Goal: Find specific page/section: Find specific page/section

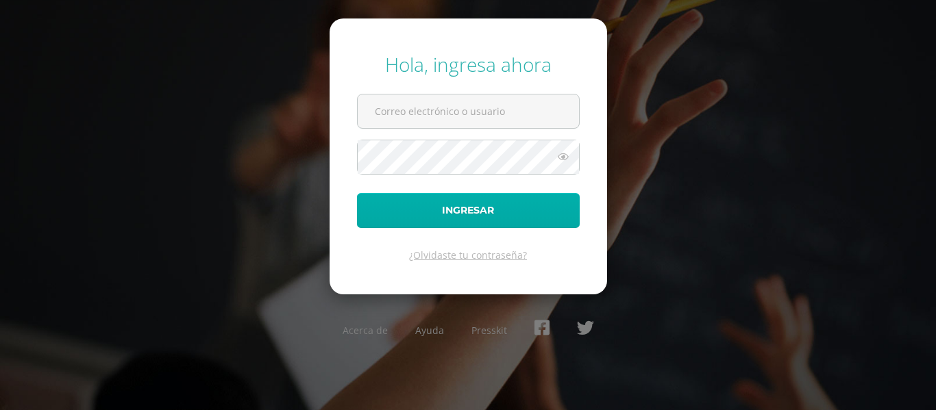
type input "[EMAIL_ADDRESS][DOMAIN_NAME]"
click at [486, 205] on button "Ingresar" at bounding box center [468, 210] width 223 height 35
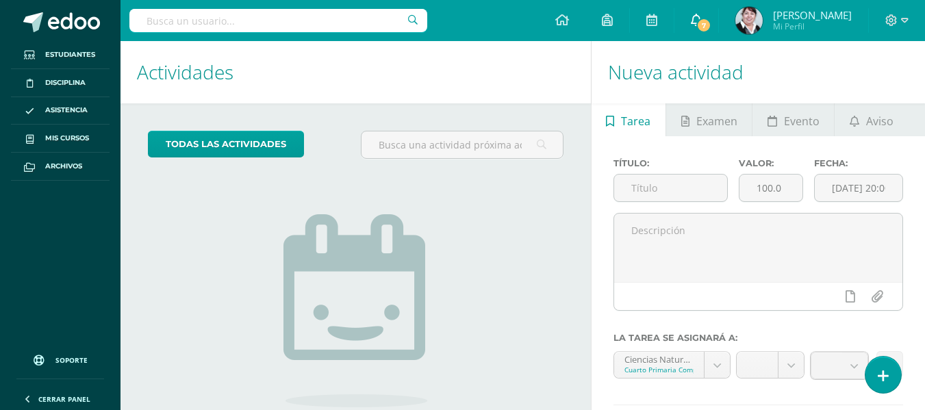
click at [712, 26] on span "7" at bounding box center [704, 25] width 15 height 15
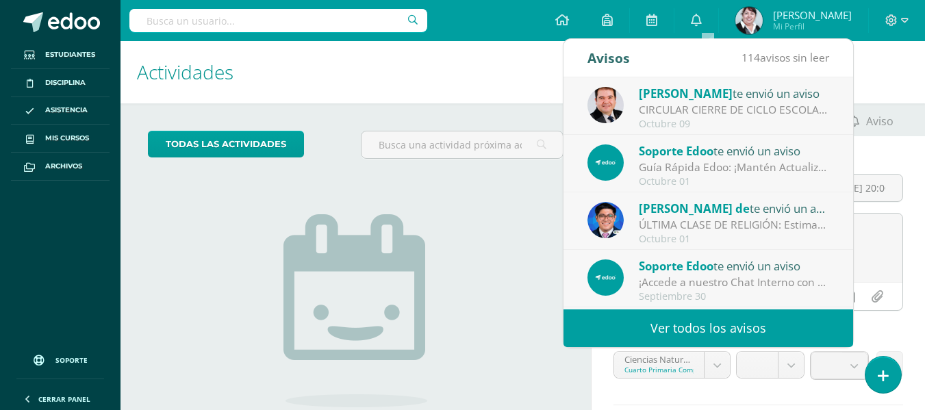
click at [705, 104] on div "CIRCULAR CIERRE DE CICLO ESCOLAR 2025: Buenas tardes estimados Padres y Madres …" at bounding box center [734, 110] width 190 height 16
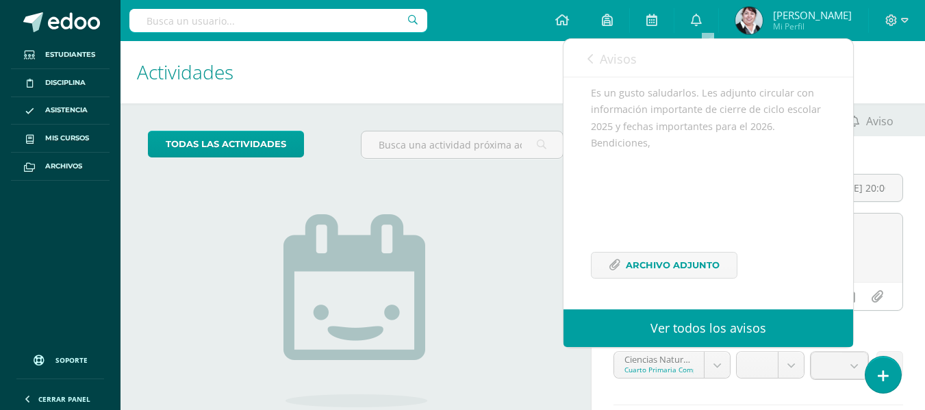
scroll to position [135, 0]
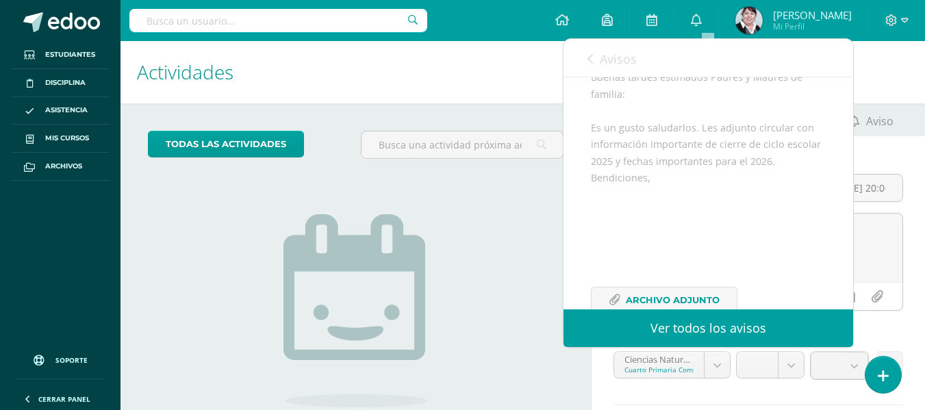
click at [720, 319] on link "Ver todos los avisos" at bounding box center [709, 329] width 290 height 38
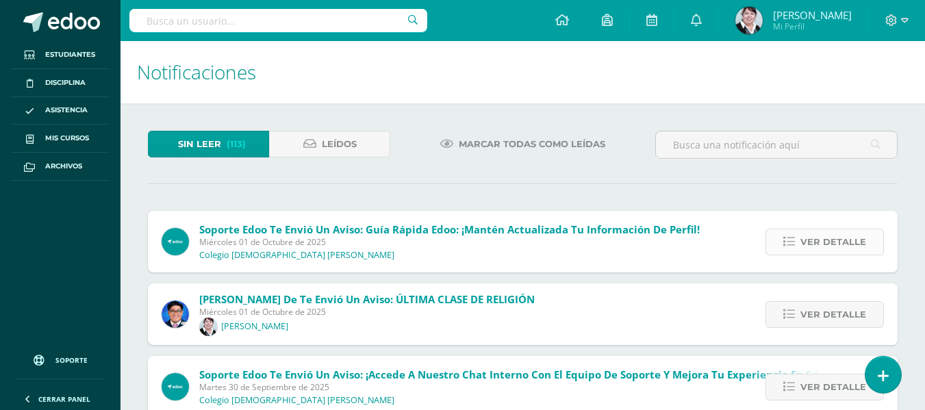
click at [829, 245] on span "Ver detalle" at bounding box center [834, 241] width 66 height 25
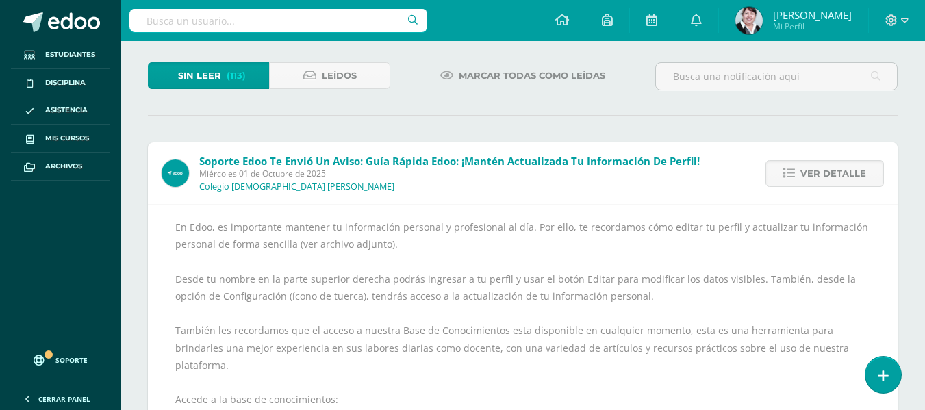
scroll to position [137, 0]
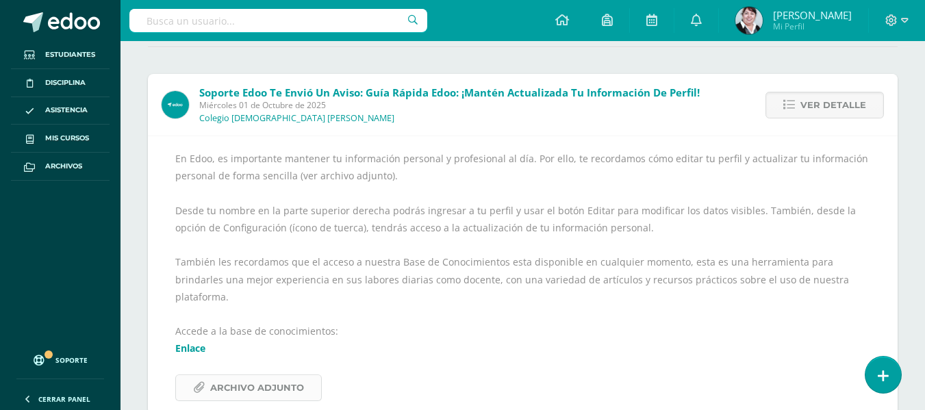
click at [255, 387] on span "Archivo Adjunto" at bounding box center [257, 387] width 94 height 25
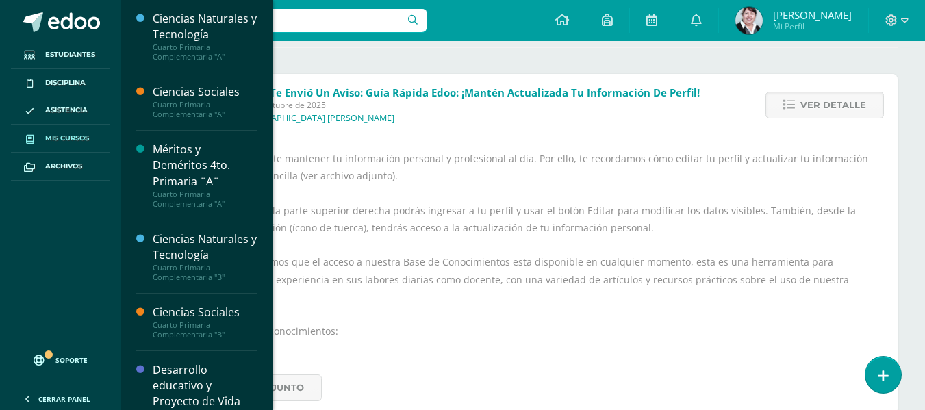
click at [73, 136] on span "Mis cursos" at bounding box center [67, 138] width 44 height 11
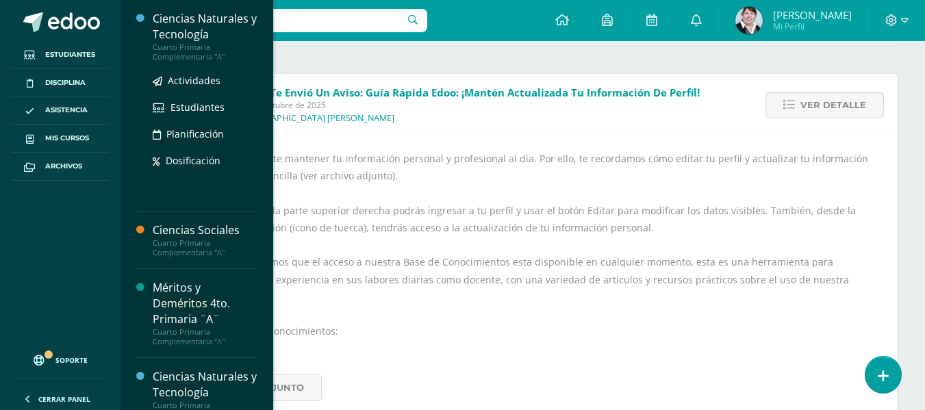
click at [196, 40] on div "Ciencias Naturales y Tecnología" at bounding box center [205, 27] width 104 height 32
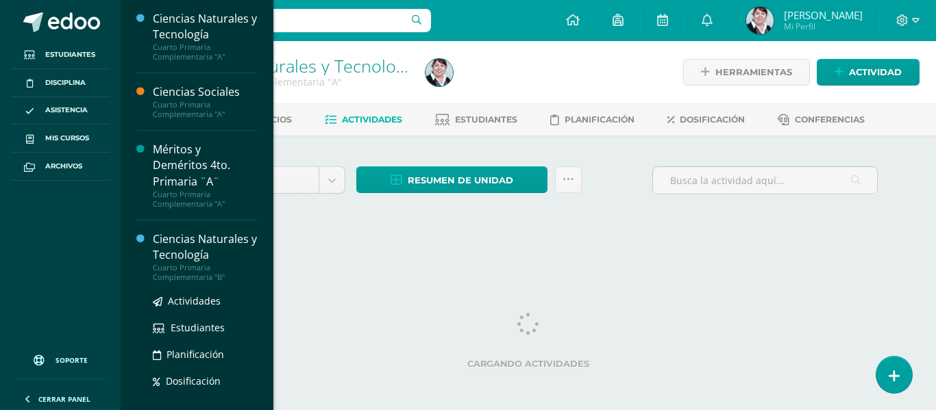
click at [198, 242] on div "Ciencias Naturales y Tecnología" at bounding box center [205, 248] width 104 height 32
